Goal: Task Accomplishment & Management: Use online tool/utility

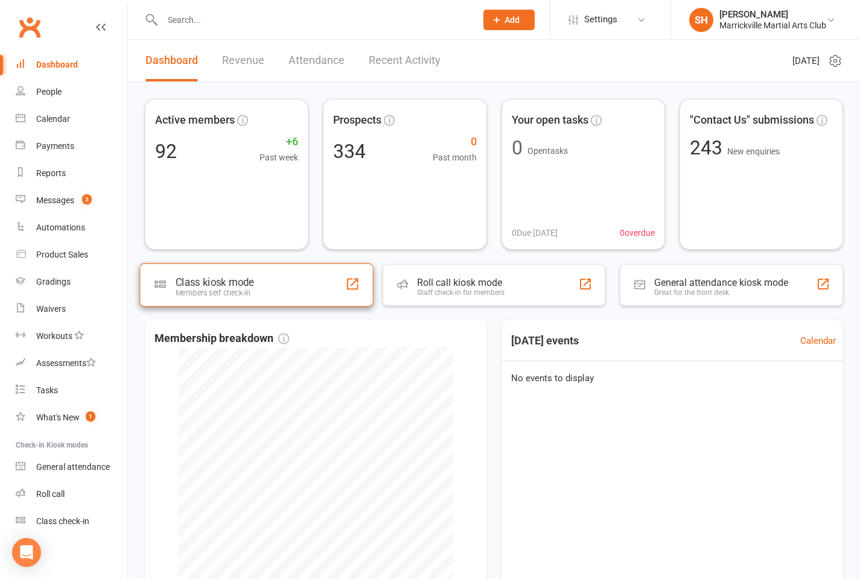
click at [268, 299] on div "Class kiosk mode Members self check-in" at bounding box center [256, 284] width 234 height 43
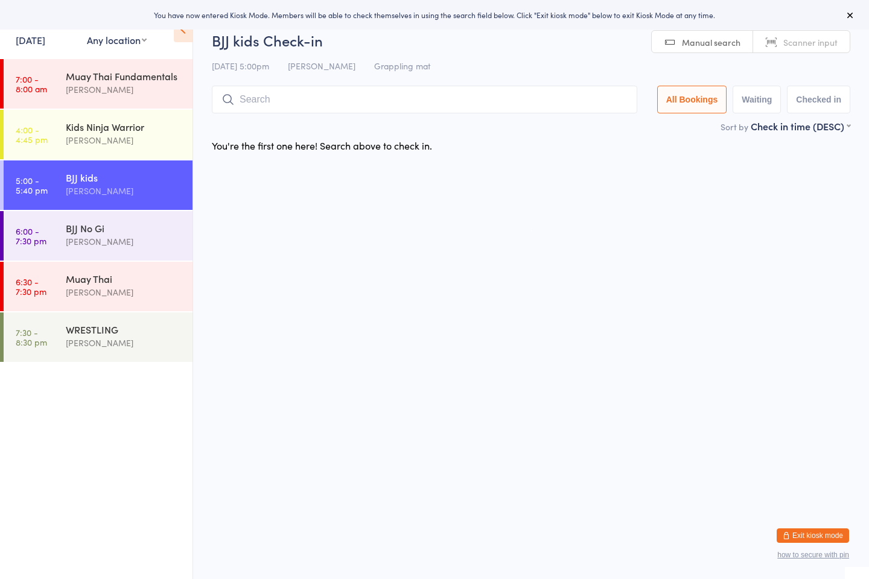
click at [777, 238] on html "You have now entered Kiosk Mode. Members will be able to check themselves in us…" at bounding box center [434, 289] width 869 height 579
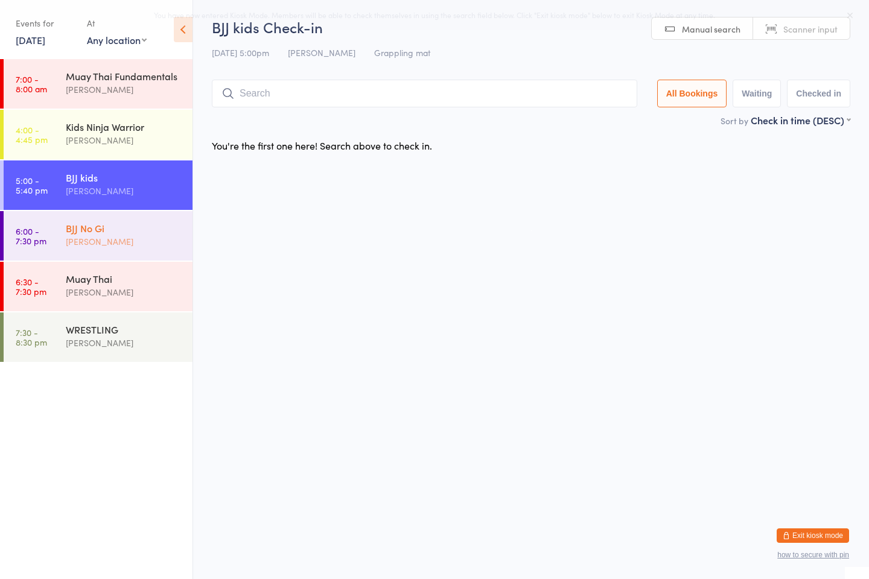
click at [94, 240] on div "[PERSON_NAME]" at bounding box center [124, 242] width 116 height 14
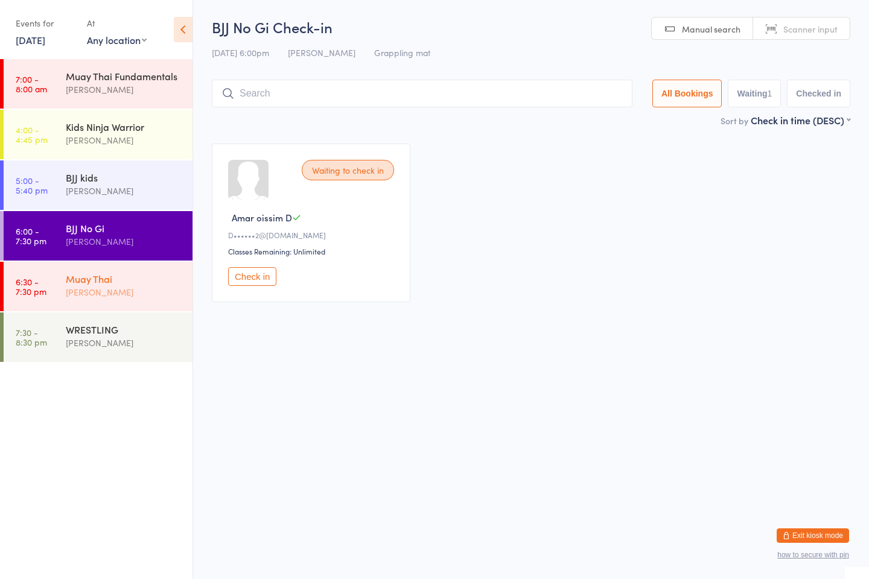
click at [90, 273] on div "Muay Thai" at bounding box center [124, 278] width 116 height 13
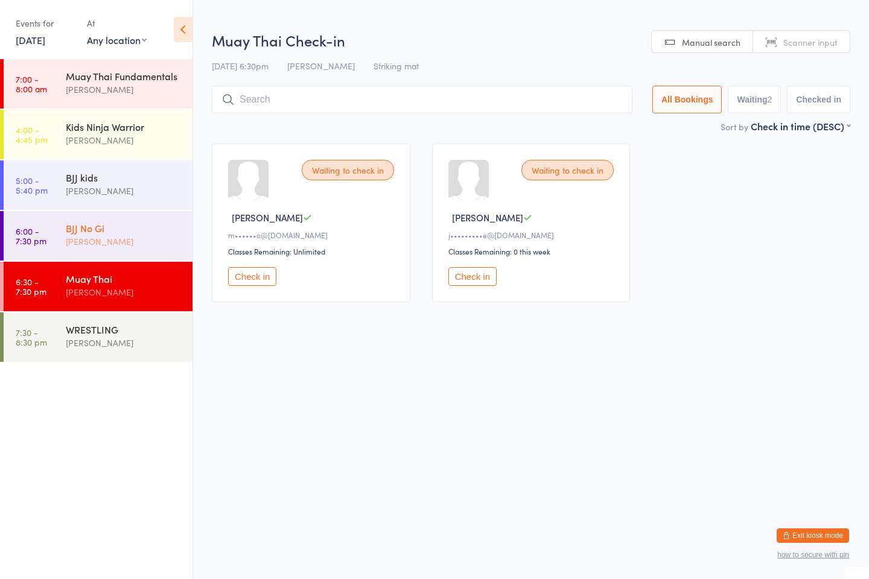
click at [91, 226] on div "BJJ No Gi" at bounding box center [124, 227] width 116 height 13
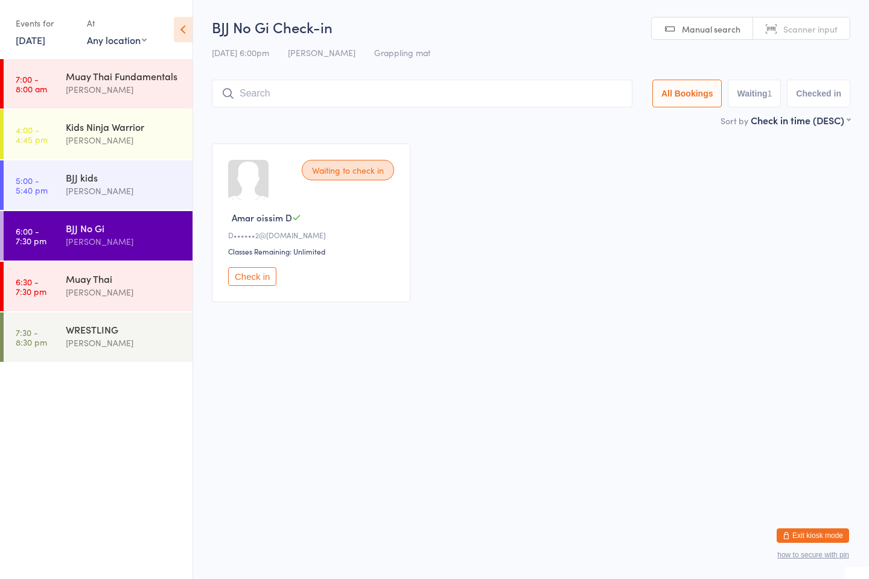
click at [247, 272] on button "Check in" at bounding box center [252, 276] width 48 height 19
click at [373, 104] on input "search" at bounding box center [422, 94] width 421 height 28
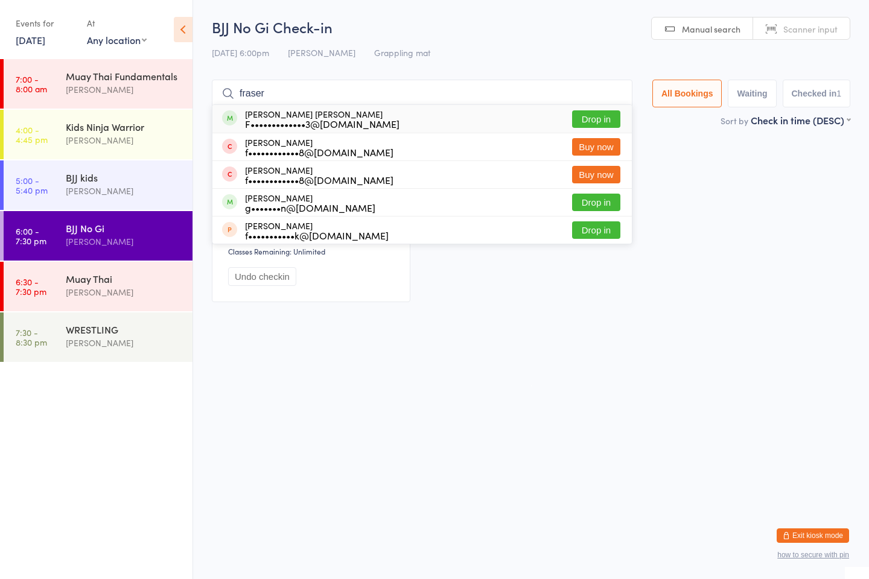
type input "fraser"
click at [587, 118] on button "Drop in" at bounding box center [596, 118] width 48 height 17
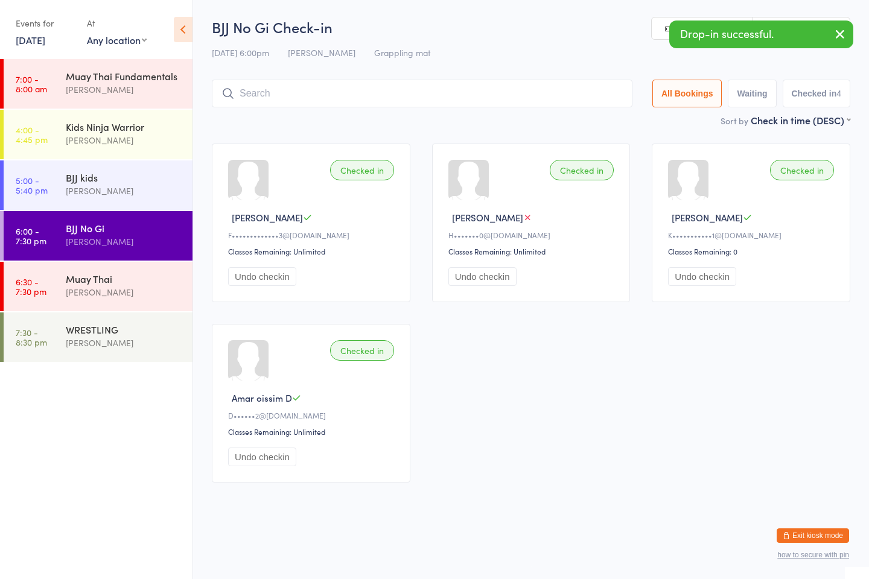
click at [364, 96] on input "search" at bounding box center [422, 94] width 421 height 28
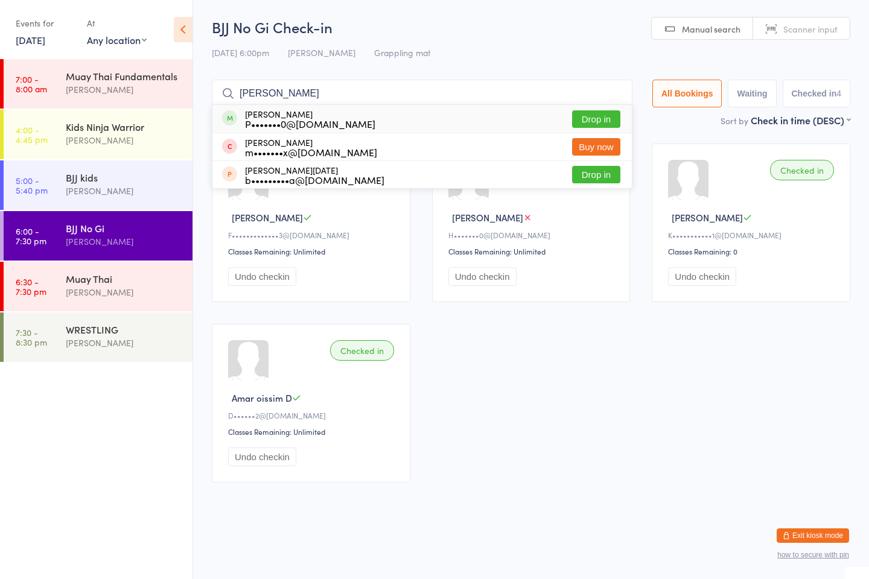
type input "[PERSON_NAME]"
click at [585, 113] on button "Drop in" at bounding box center [596, 118] width 48 height 17
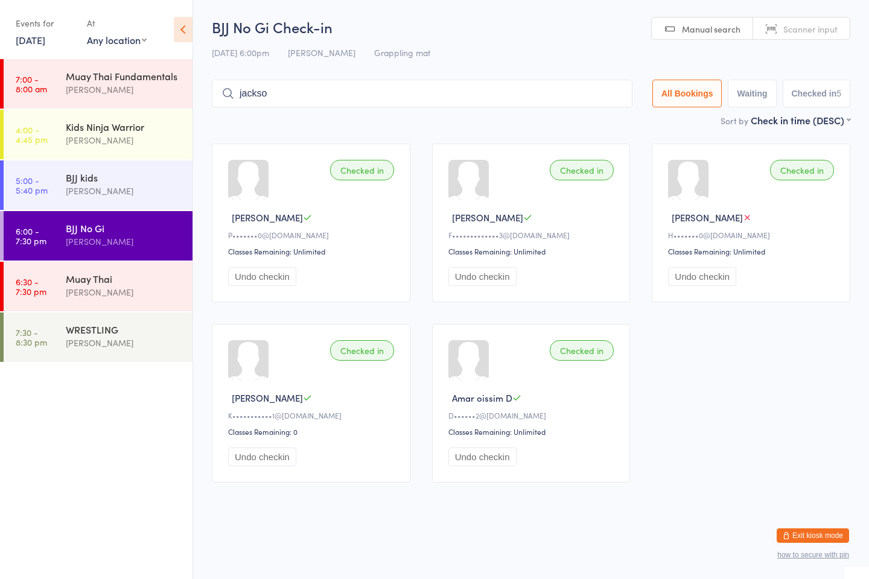
type input "[PERSON_NAME]"
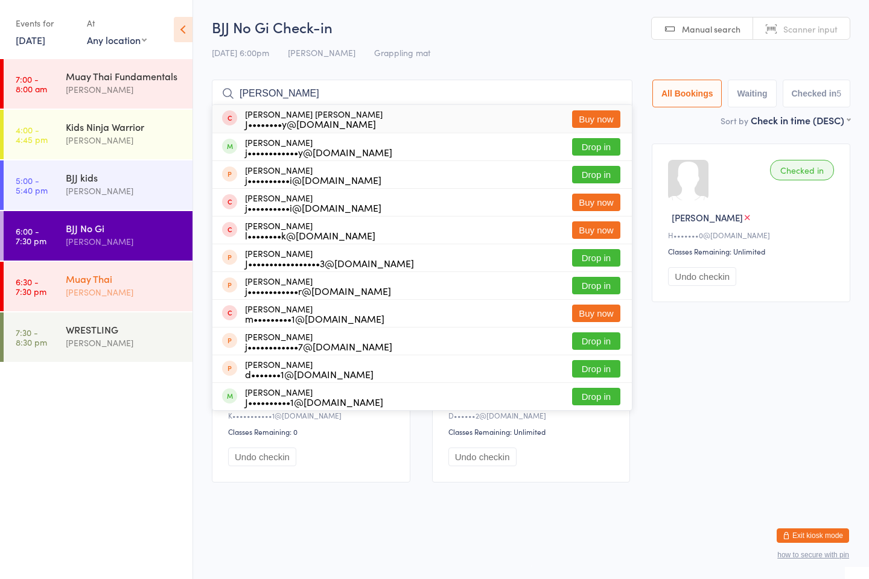
click at [133, 302] on div "Muay Thai [PERSON_NAME]" at bounding box center [129, 286] width 127 height 48
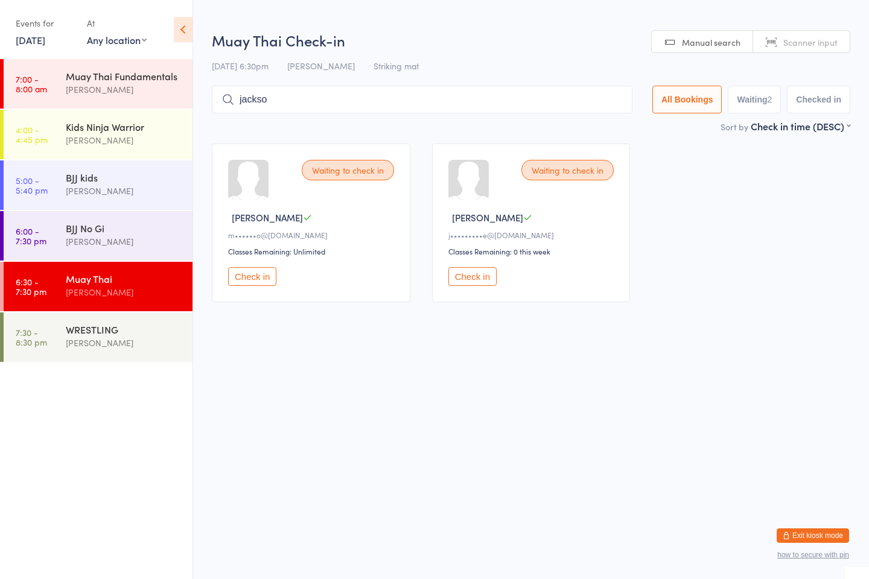
type input "[PERSON_NAME]"
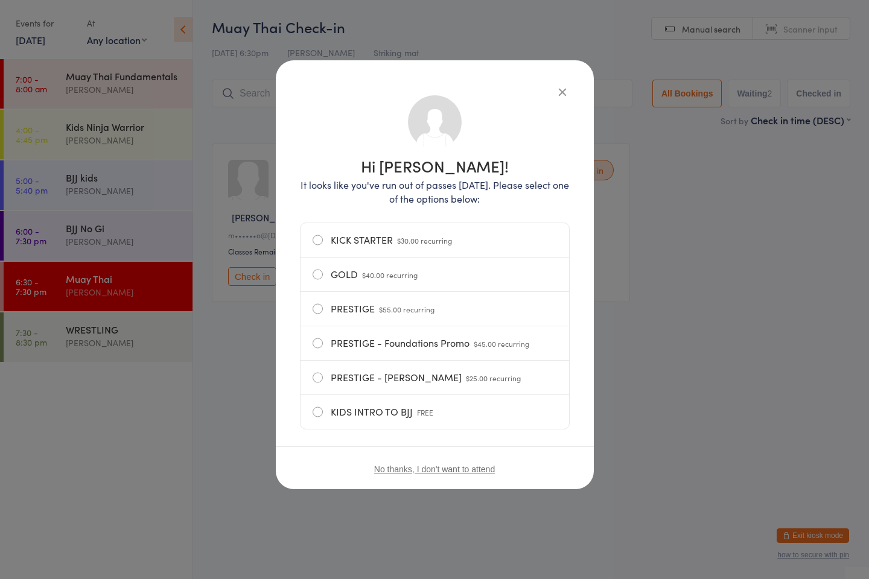
click at [561, 94] on icon "button" at bounding box center [562, 91] width 13 height 13
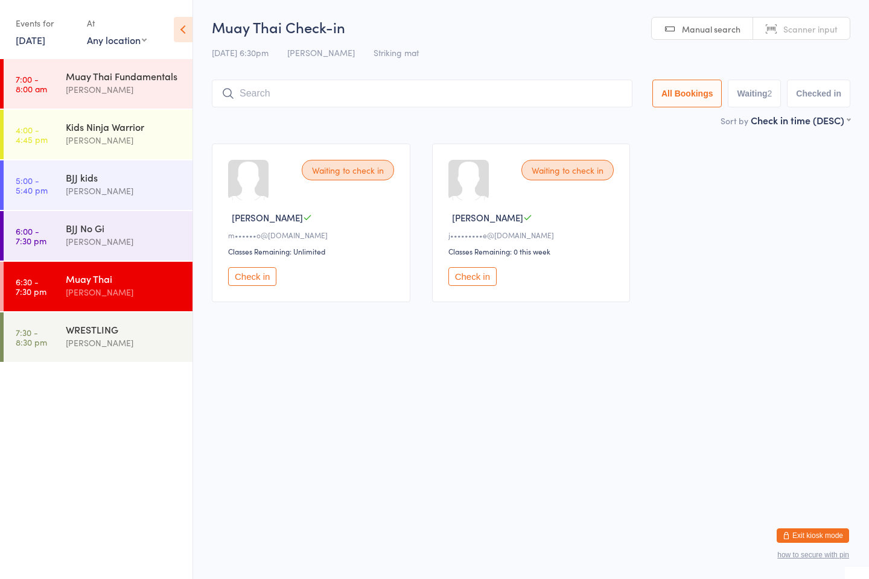
click at [371, 95] on input "search" at bounding box center [422, 94] width 421 height 28
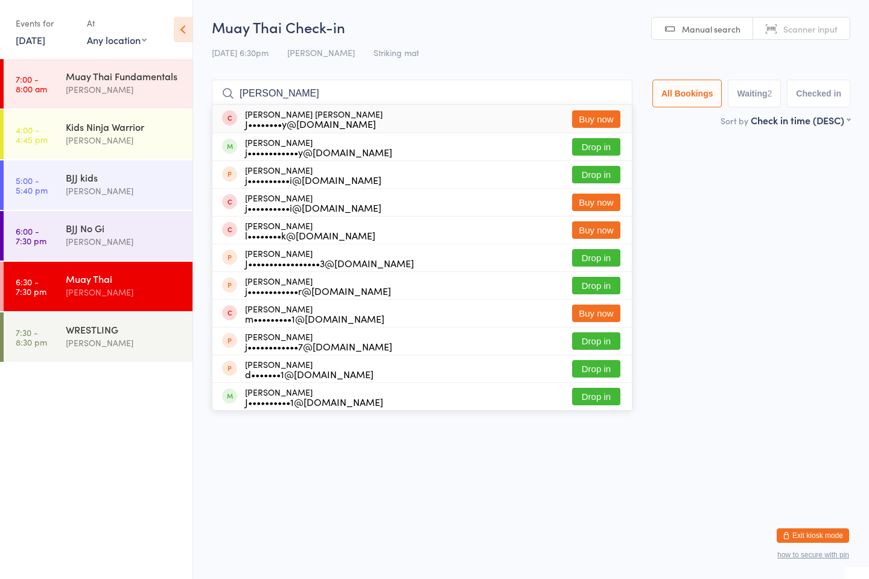
type input "[PERSON_NAME]"
click at [590, 148] on button "Drop in" at bounding box center [596, 146] width 48 height 17
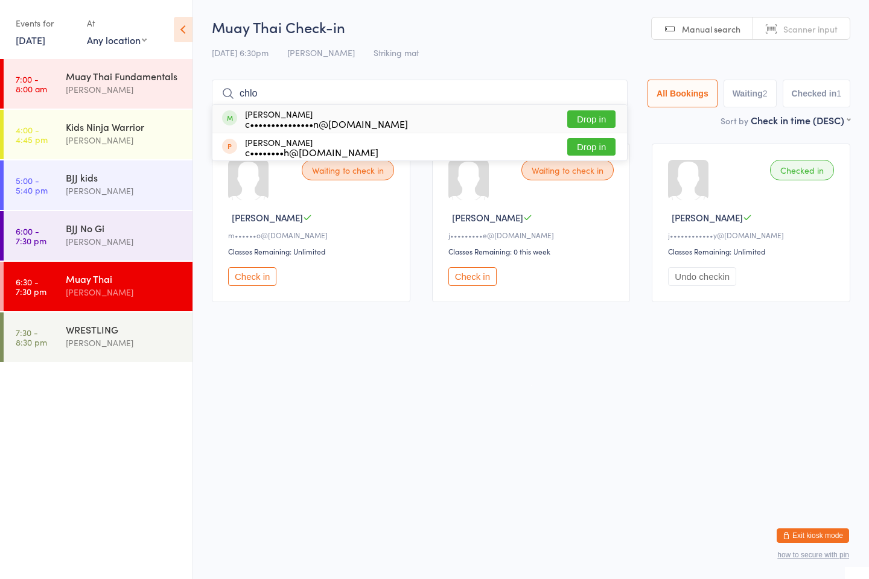
type input "chlo"
click at [590, 121] on button "Drop in" at bounding box center [591, 118] width 48 height 17
